Goal: Task Accomplishment & Management: Use online tool/utility

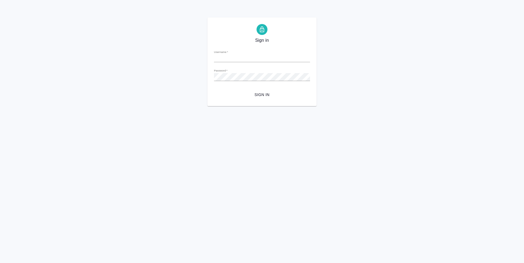
type input "[EMAIL_ADDRESS][DOMAIN_NAME]"
click at [263, 94] on span "Sign in" at bounding box center [261, 94] width 87 height 7
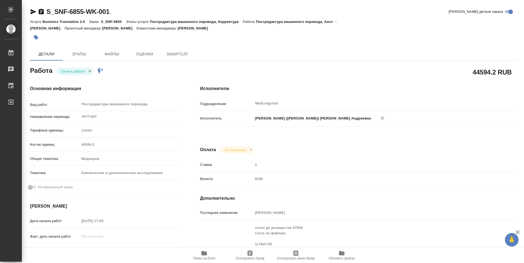
type textarea "x"
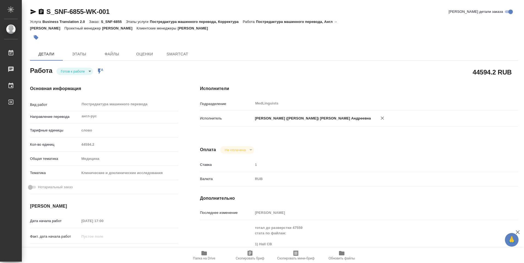
type textarea "x"
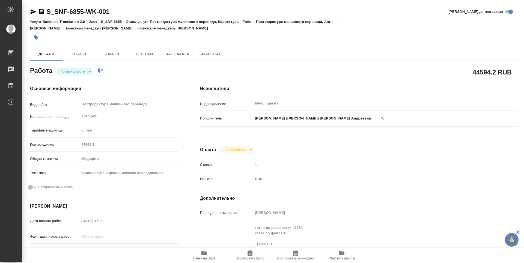
type textarea "x"
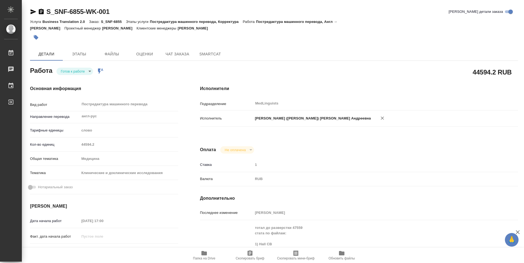
type textarea "x"
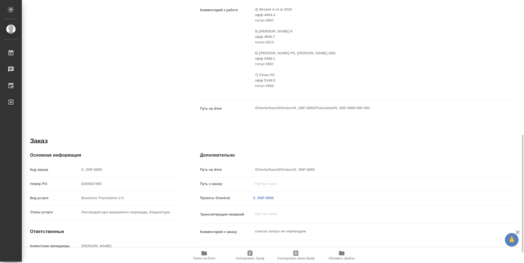
scroll to position [323, 0]
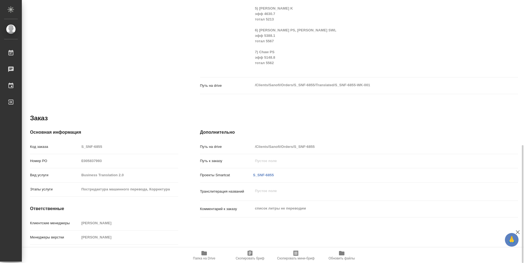
click at [208, 254] on span "Папка на Drive" at bounding box center [204, 255] width 39 height 10
